Goal: Information Seeking & Learning: Compare options

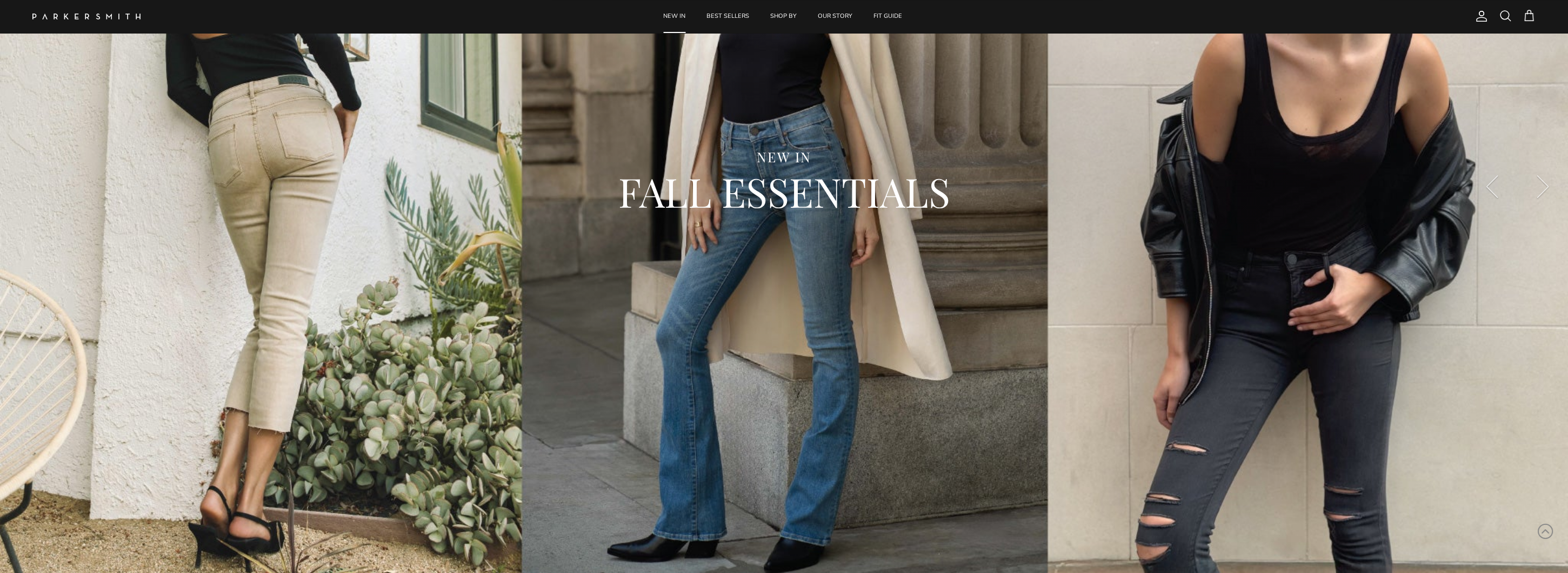
scroll to position [216, 0]
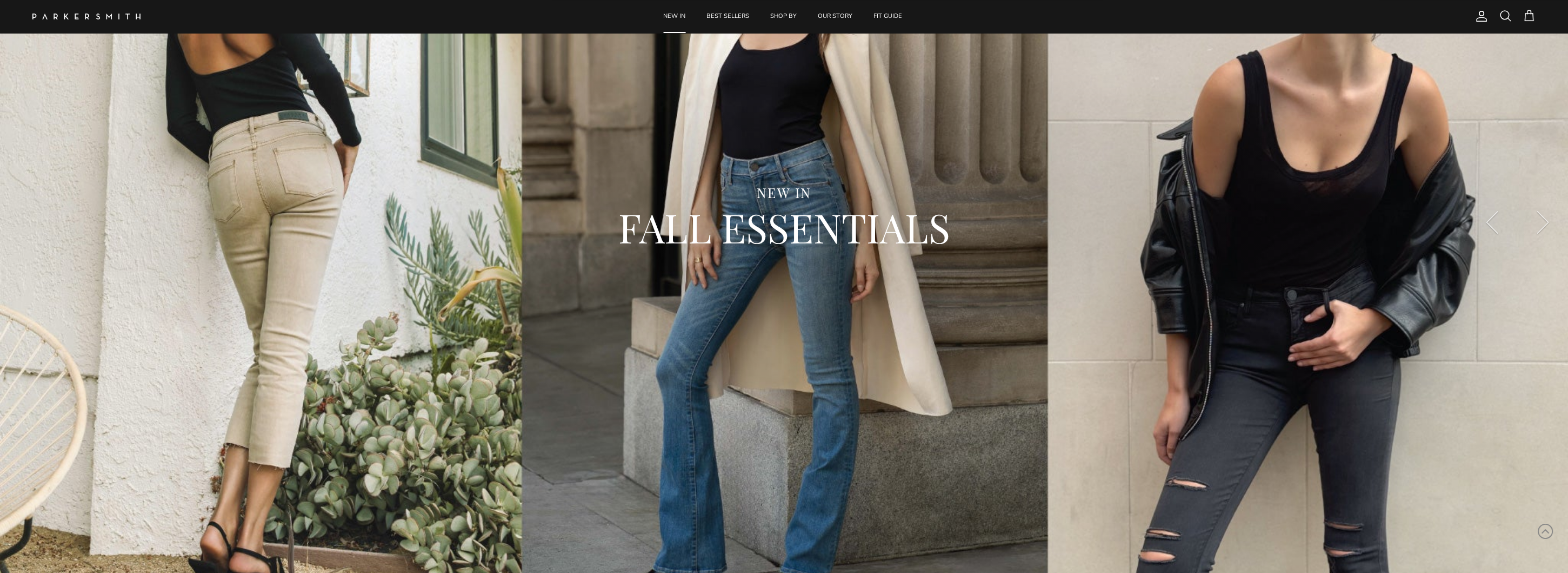
click at [273, 255] on div "NEW IN FALL ESSENTIALS" at bounding box center [784, 222] width 1525 height 153
click at [271, 175] on div "NEW IN FALL ESSENTIALS" at bounding box center [784, 222] width 1525 height 153
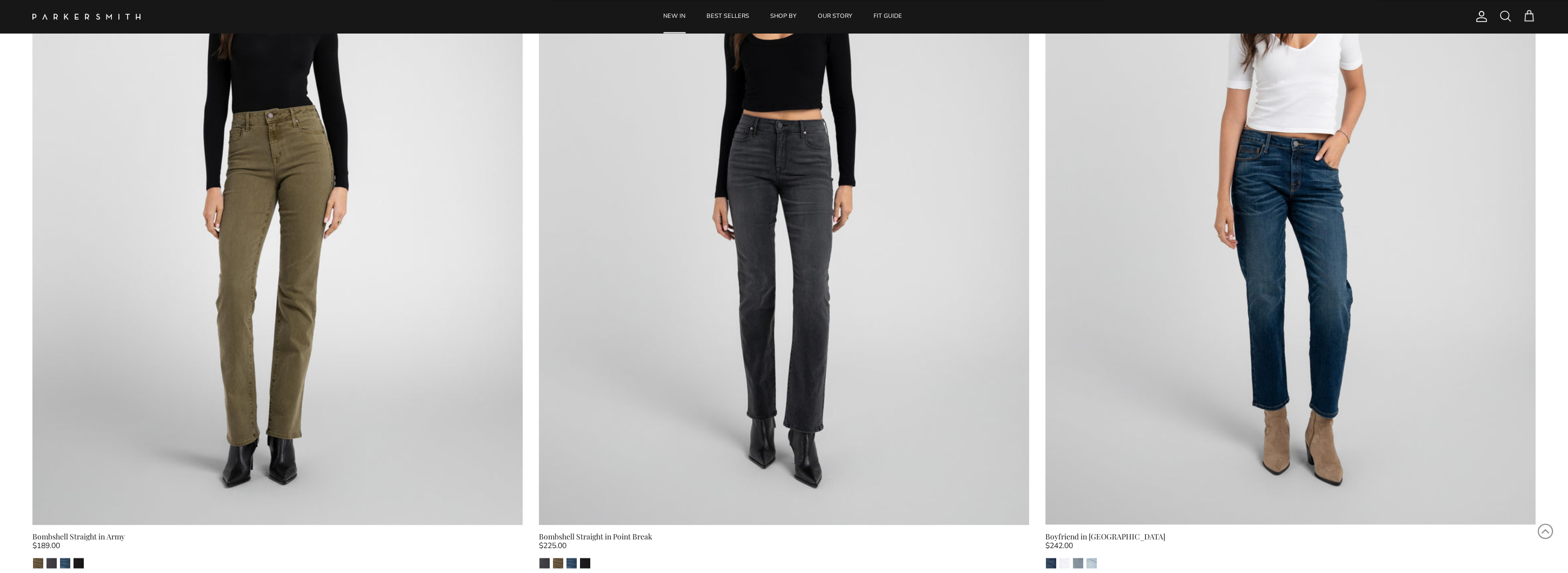
scroll to position [4652, 0]
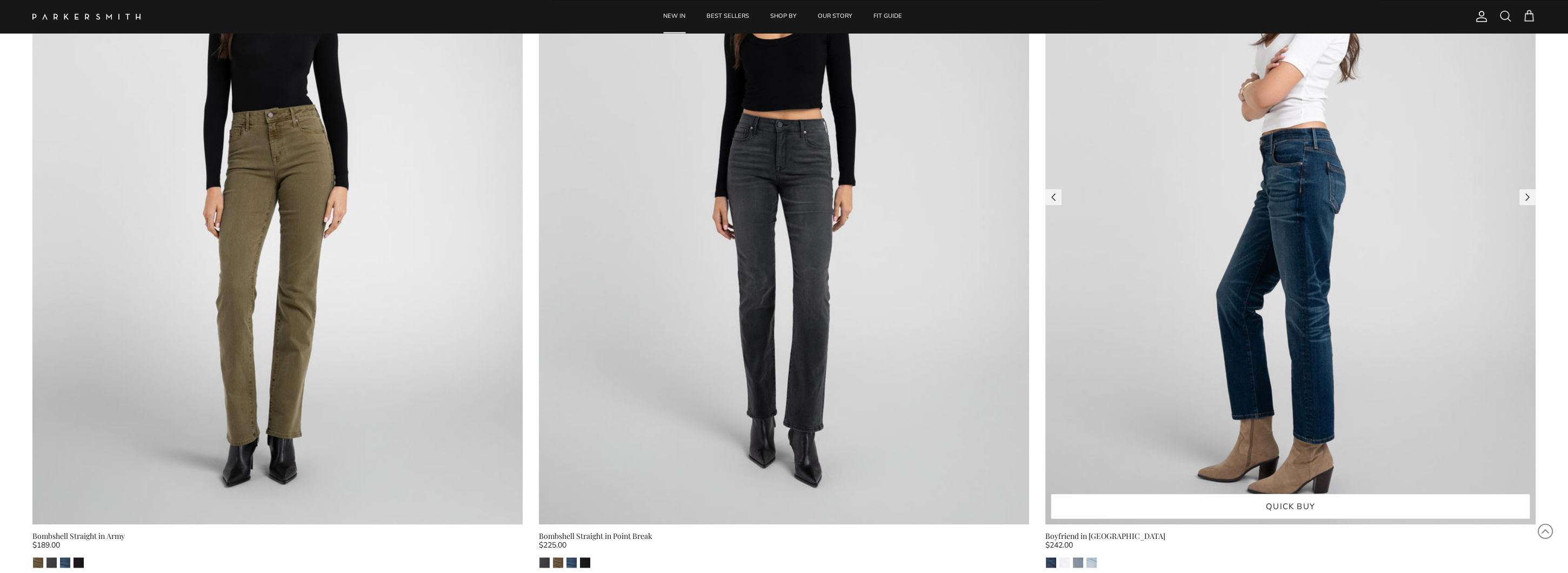
click at [1295, 184] on img at bounding box center [1290, 197] width 490 height 655
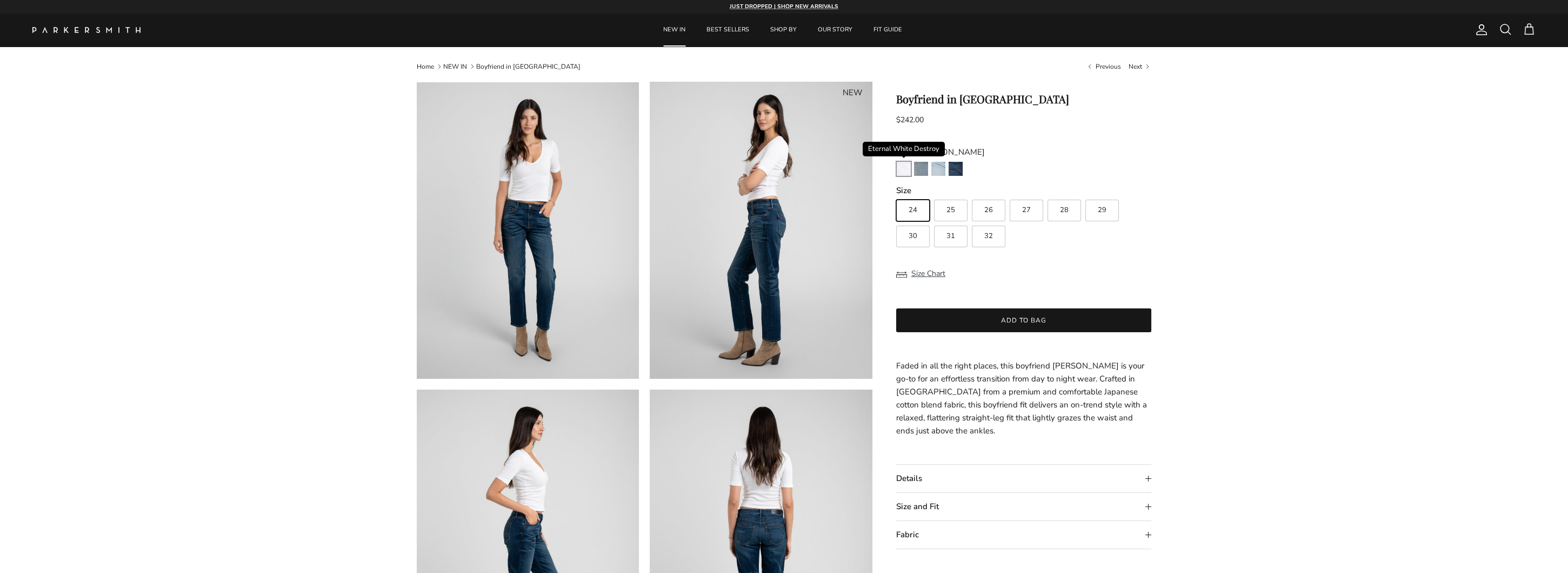
click at [901, 167] on img "Eternal White Destroy" at bounding box center [904, 168] width 14 height 14
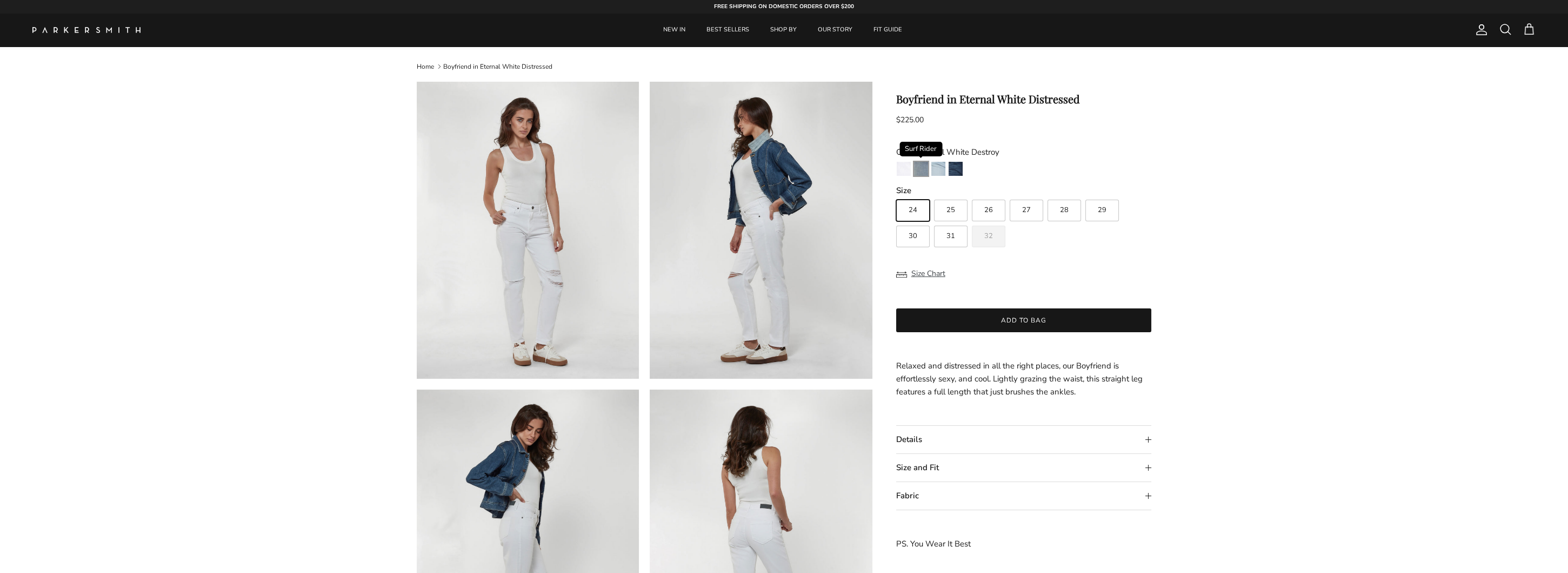
click at [920, 166] on img "Surf Rider" at bounding box center [921, 168] width 14 height 14
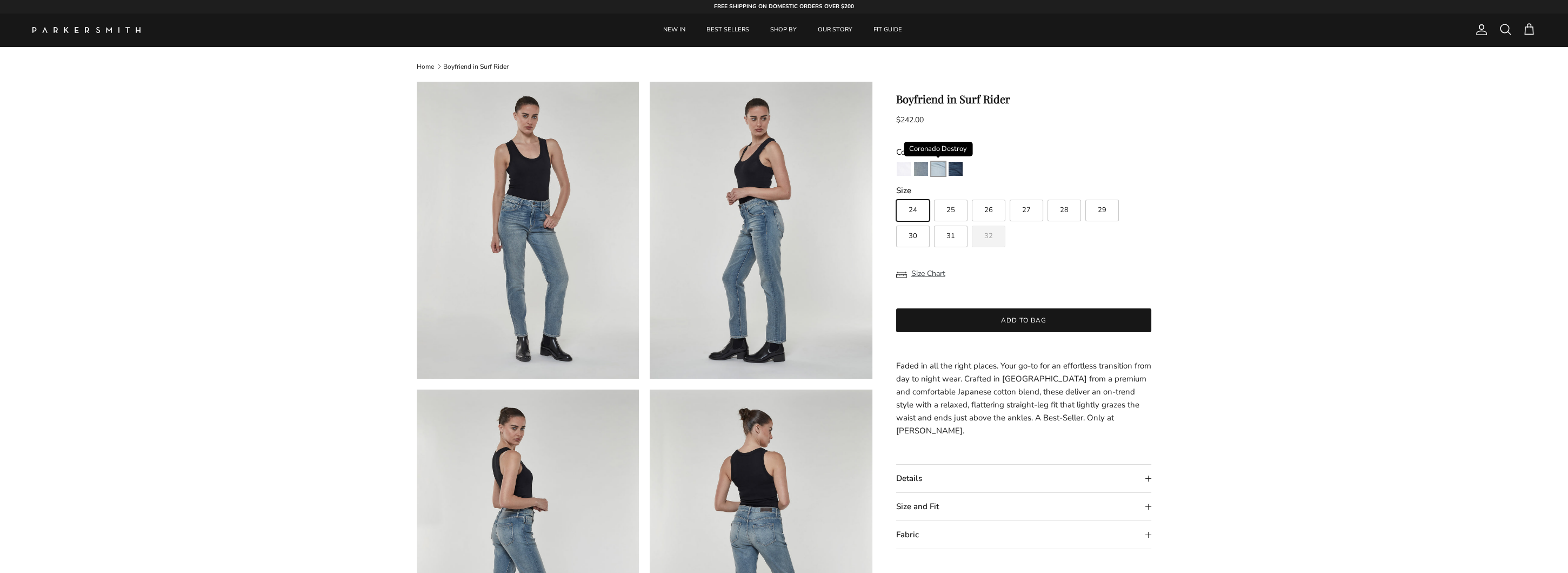
click at [939, 169] on img "Coronado Destroy" at bounding box center [938, 168] width 14 height 14
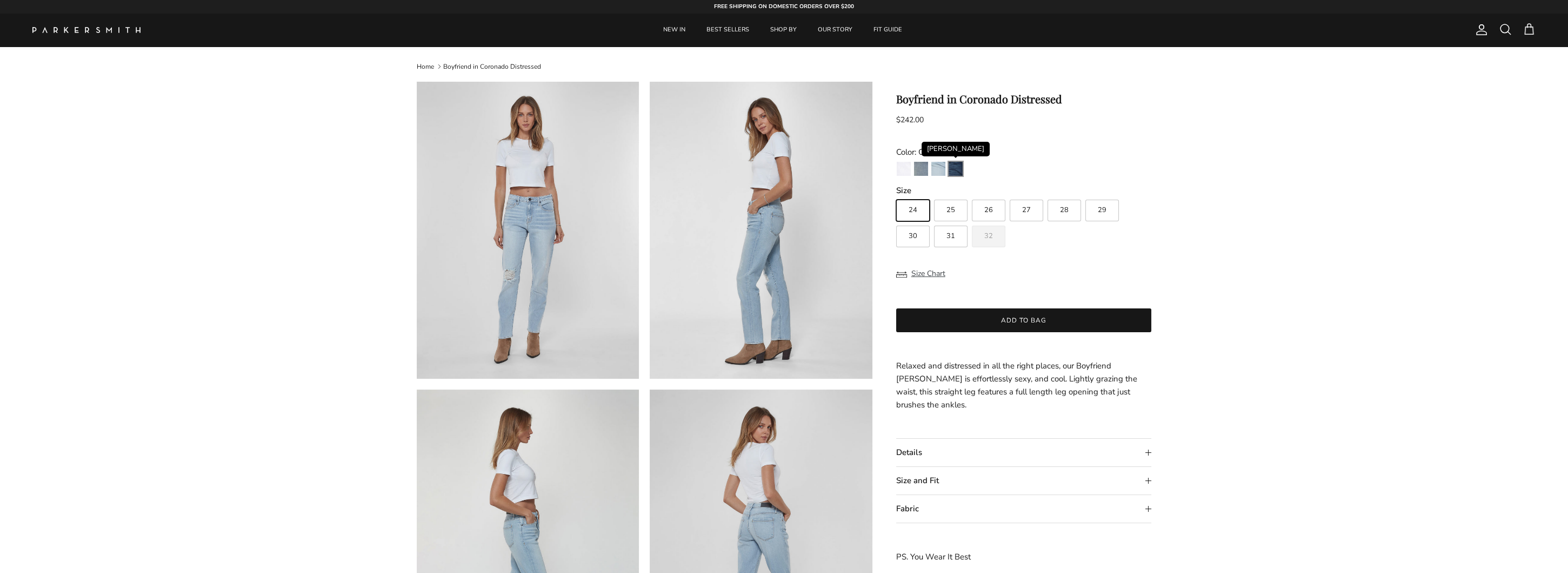
click at [953, 168] on img "Redford" at bounding box center [956, 168] width 14 height 14
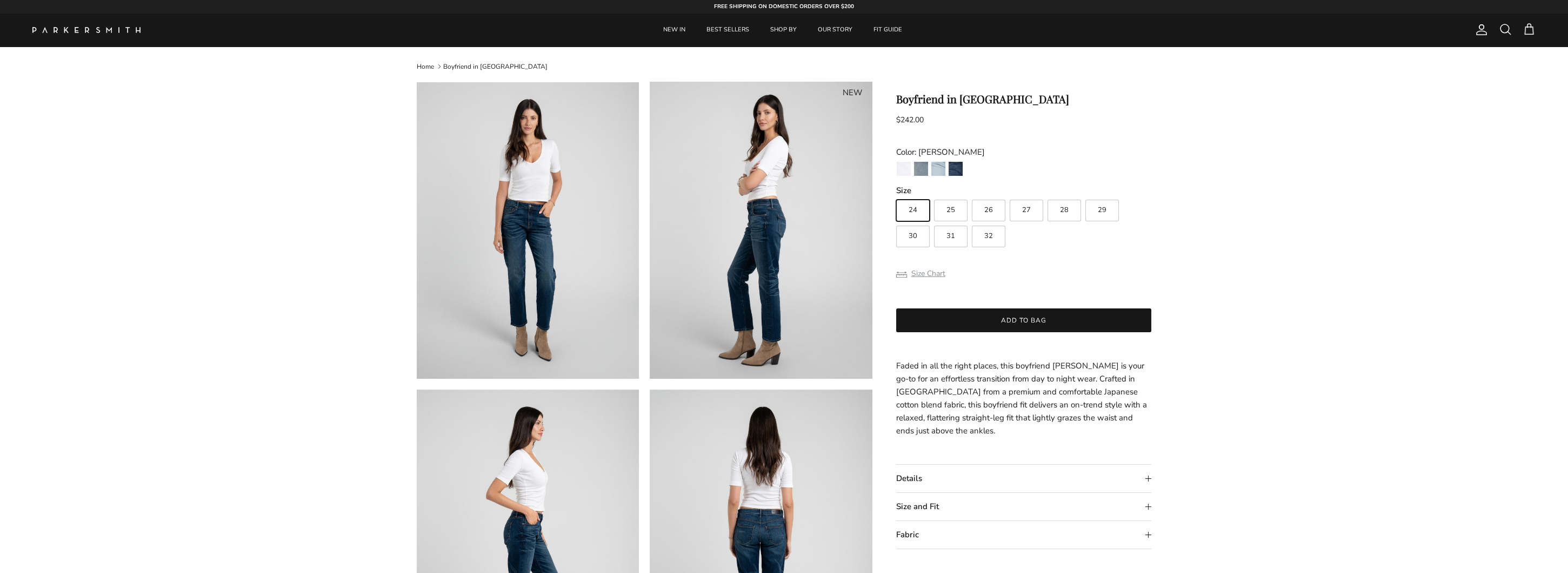
click at [925, 273] on button "Size Chart" at bounding box center [920, 274] width 49 height 20
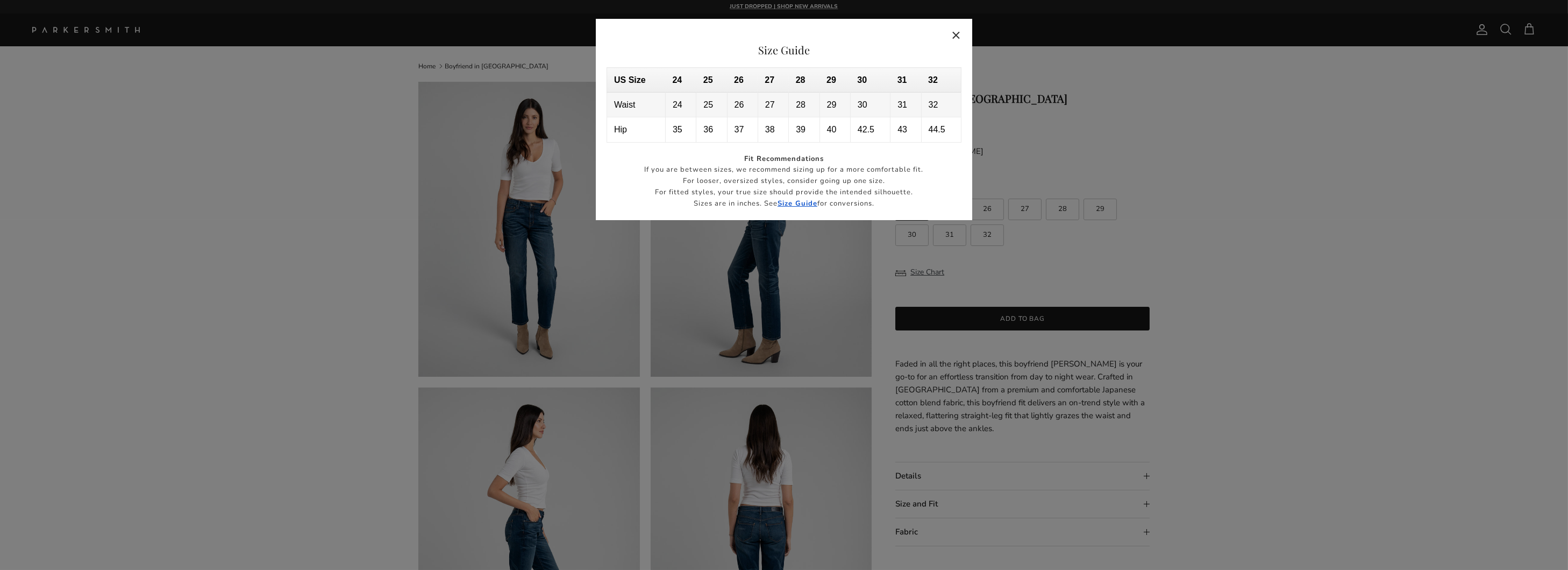
click at [958, 34] on button "Close" at bounding box center [957, 35] width 25 height 25
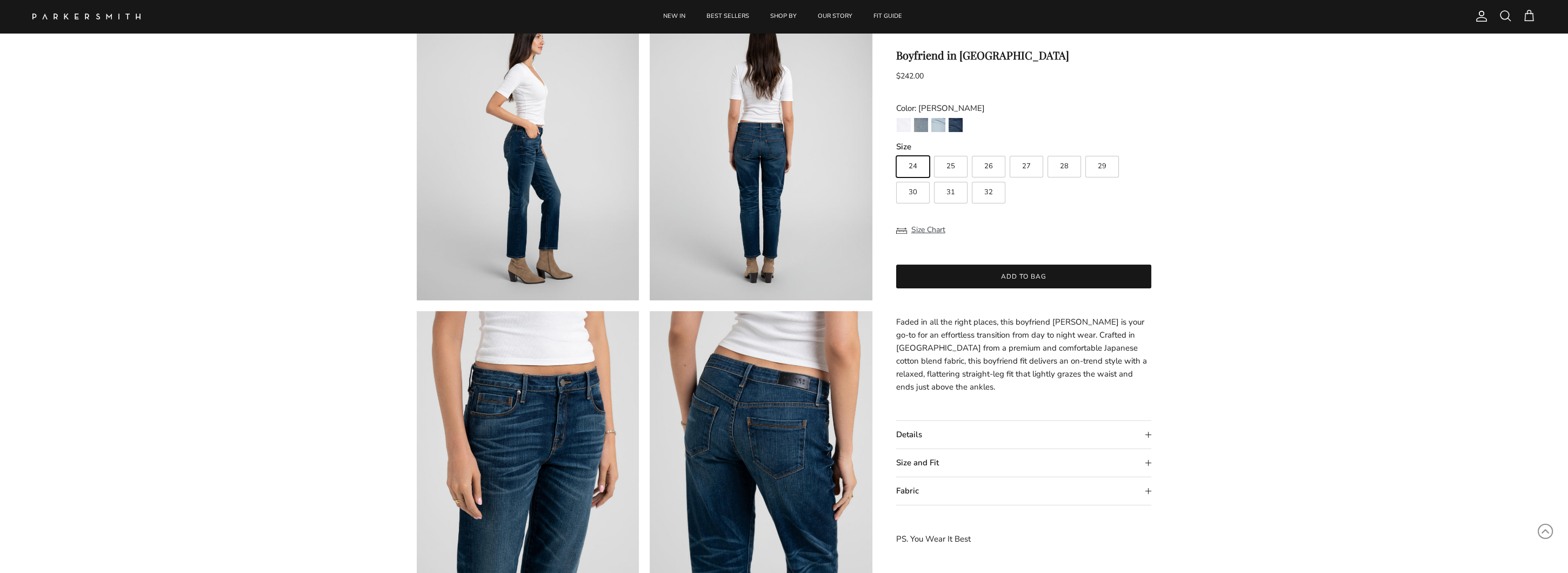
scroll to position [378, 0]
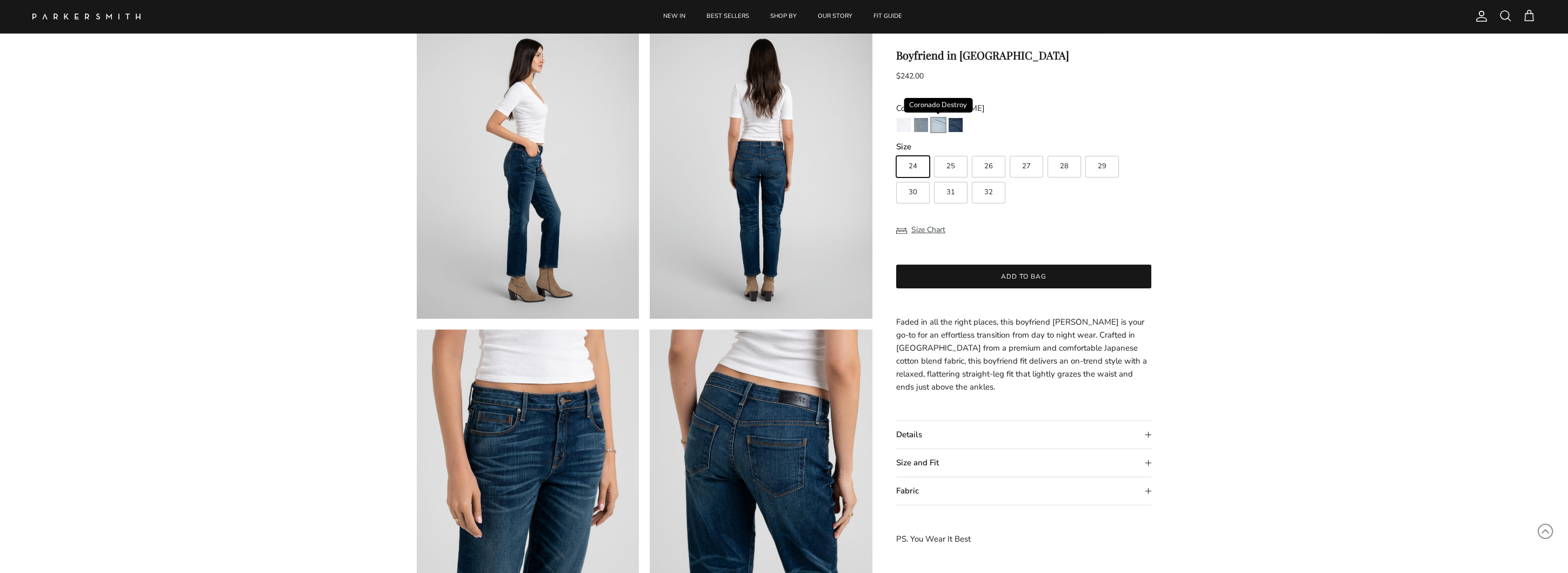
click at [938, 124] on img "Coronado Destroy" at bounding box center [938, 124] width 14 height 14
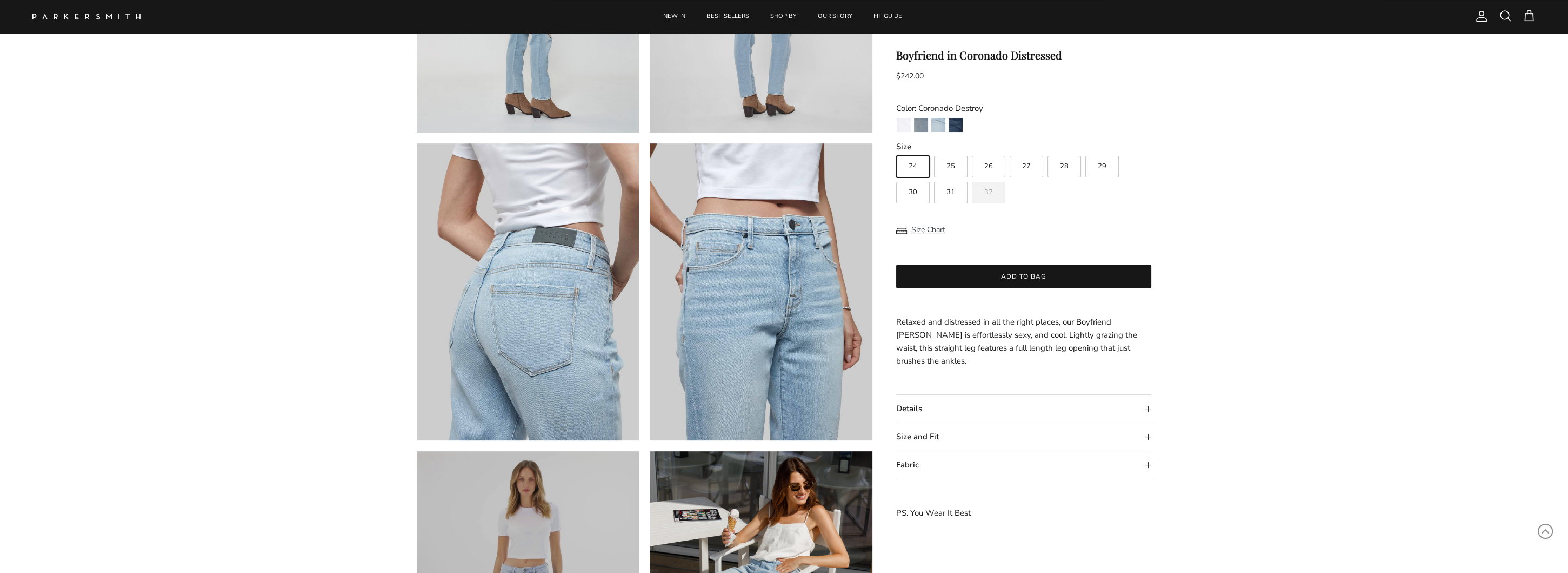
scroll to position [541, 0]
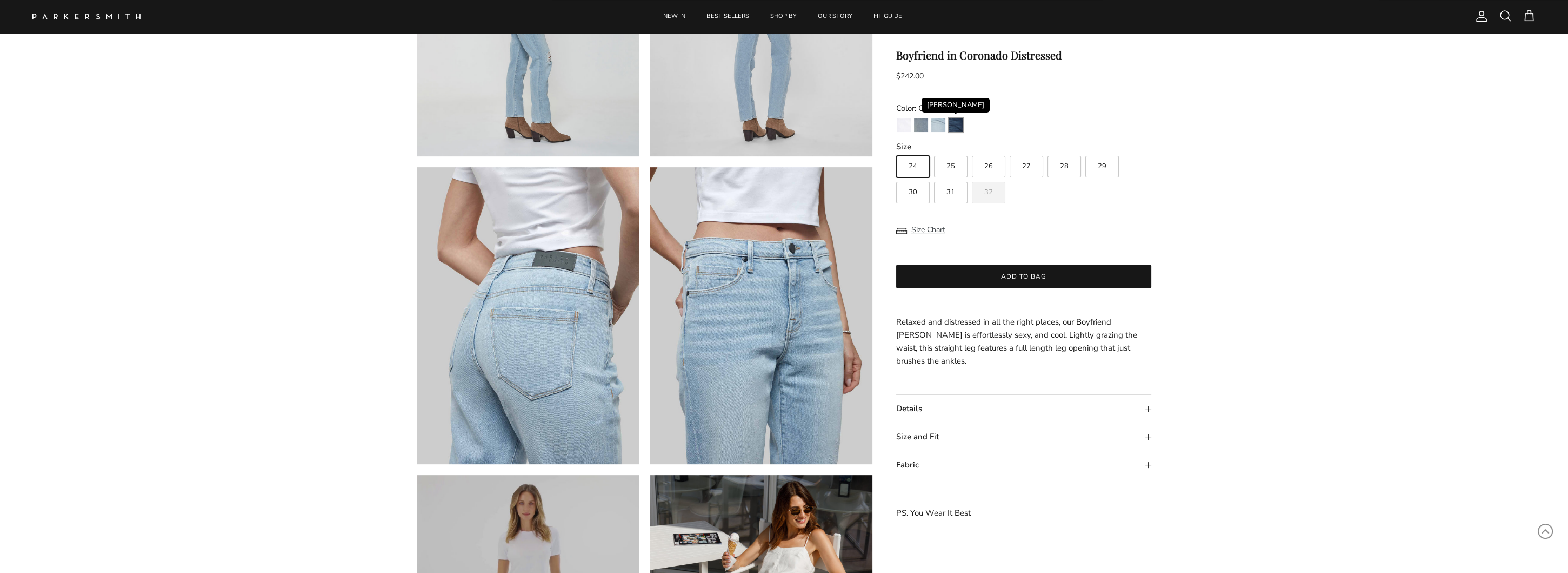
click at [955, 125] on img "Redford" at bounding box center [956, 124] width 14 height 14
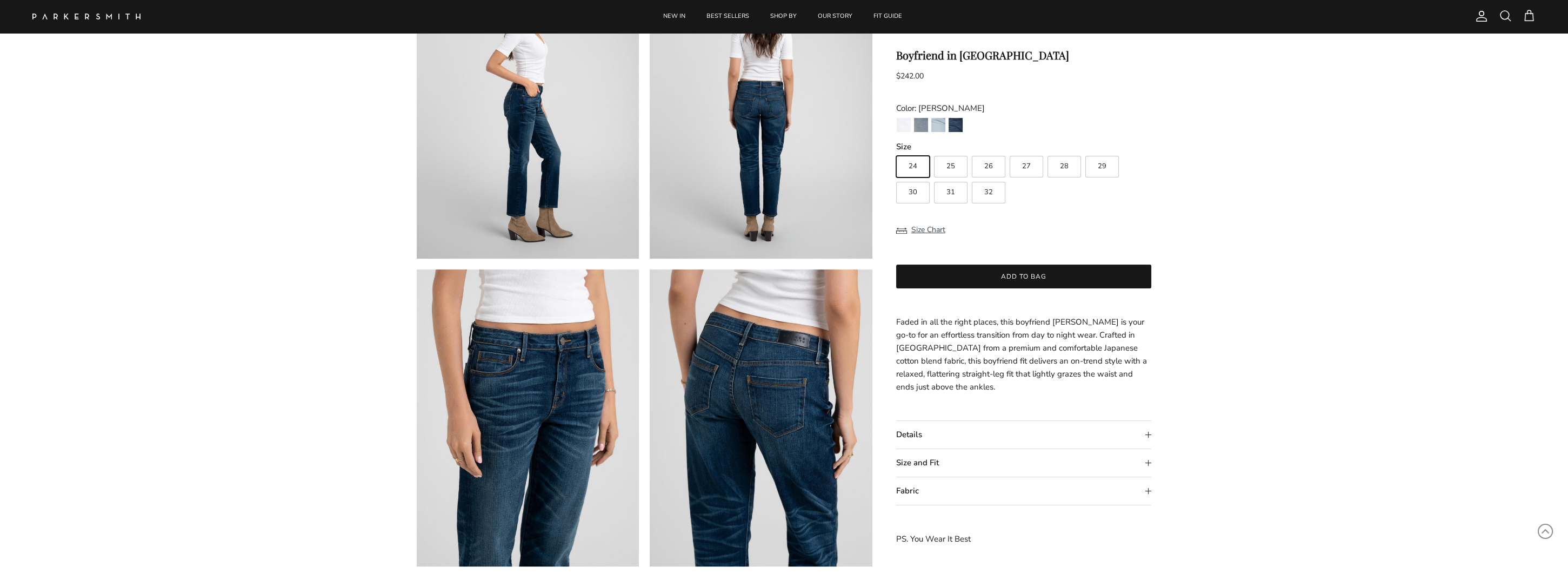
scroll to position [432, 0]
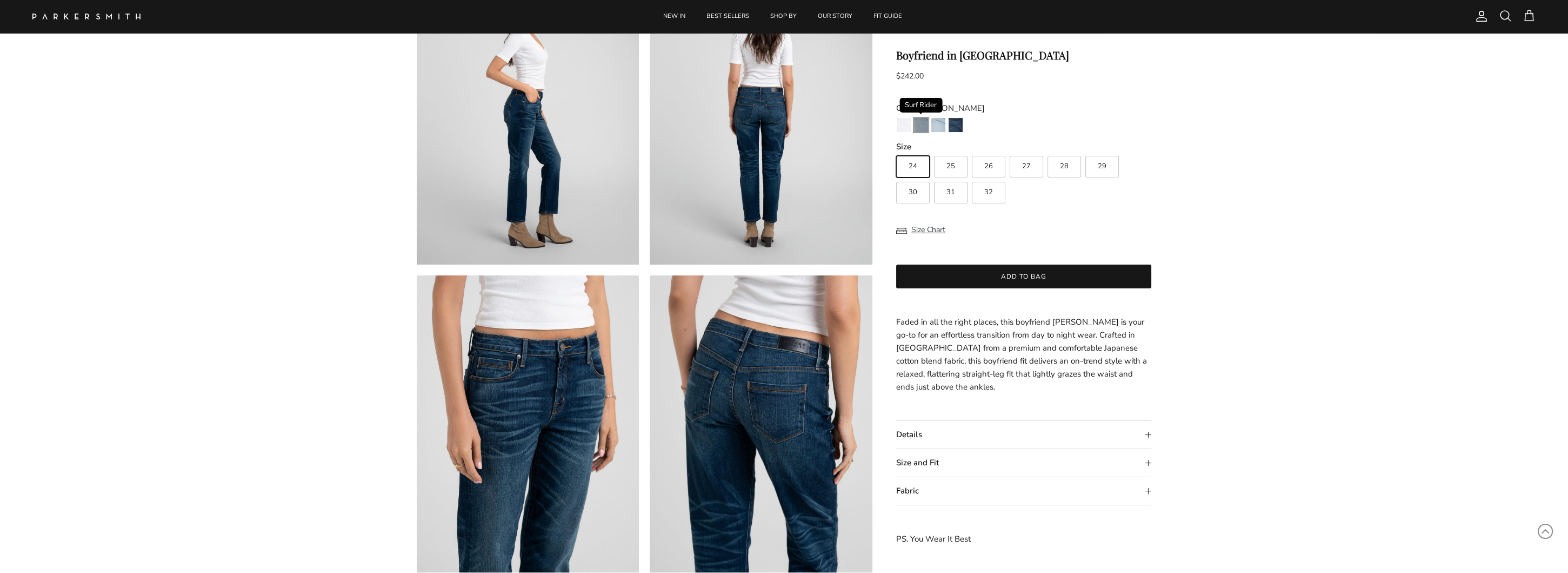
click at [920, 120] on img "Surf Rider" at bounding box center [921, 124] width 14 height 14
